Goal: Task Accomplishment & Management: Manage account settings

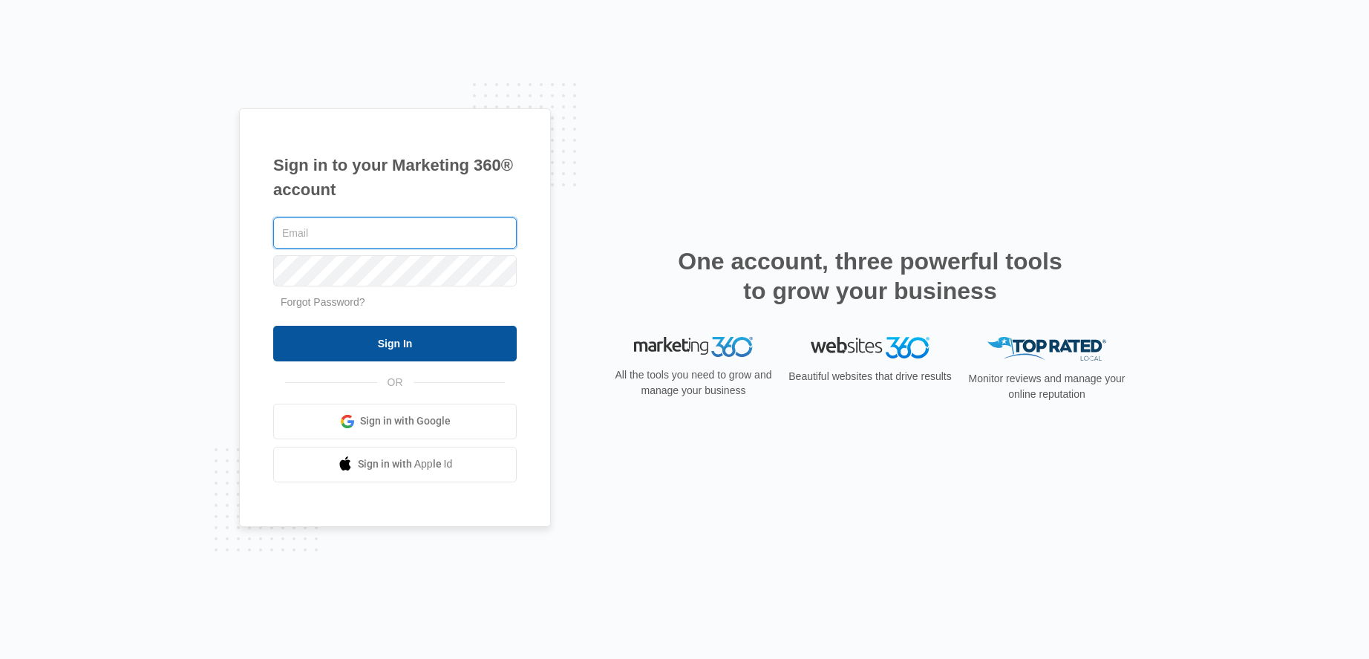
type input "sandra.oh@theclothoption.org"
click at [371, 353] on input "Sign In" at bounding box center [394, 344] width 243 height 36
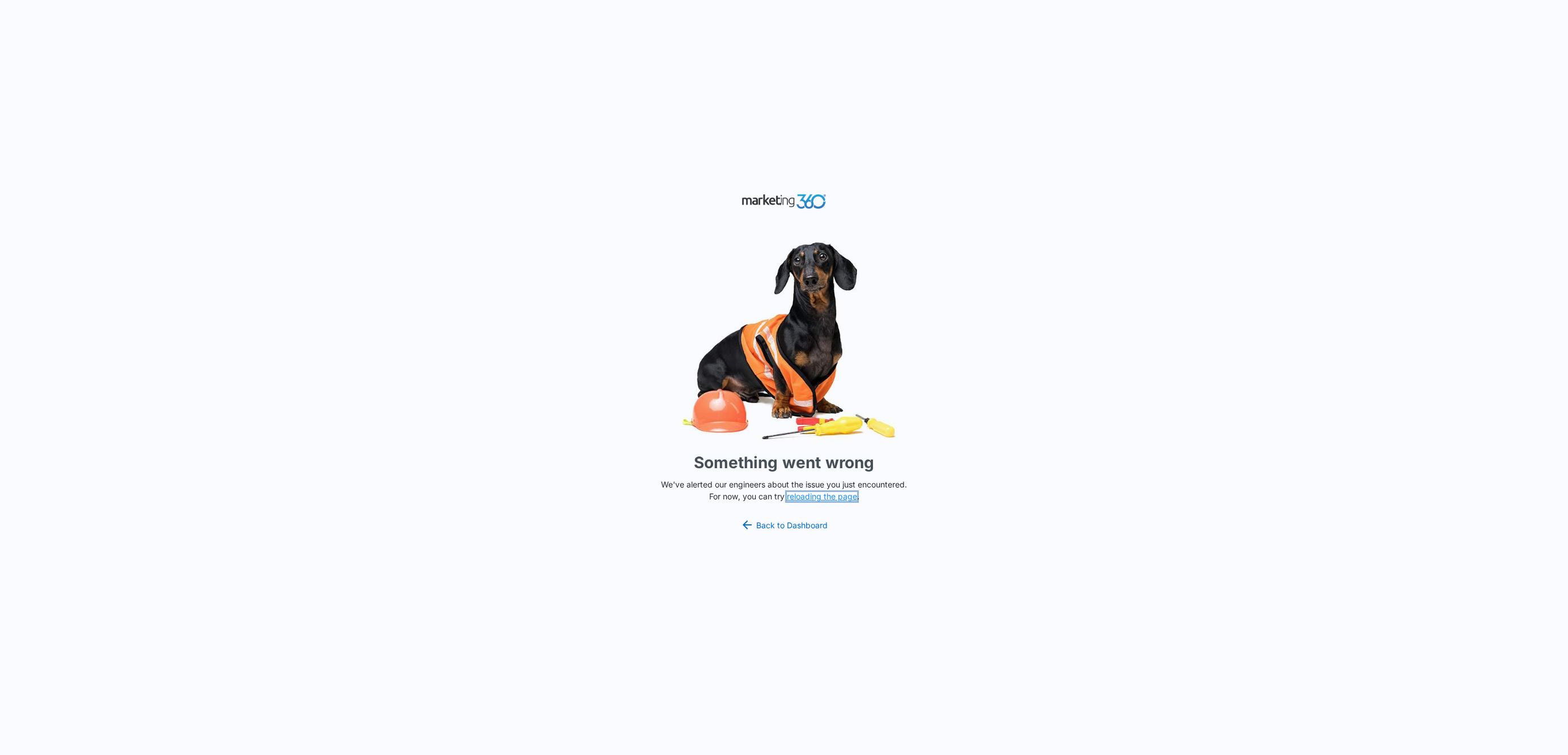
click at [815, 498] on button "reloading the page" at bounding box center [822, 496] width 70 height 9
